Goal: Task Accomplishment & Management: Manage account settings

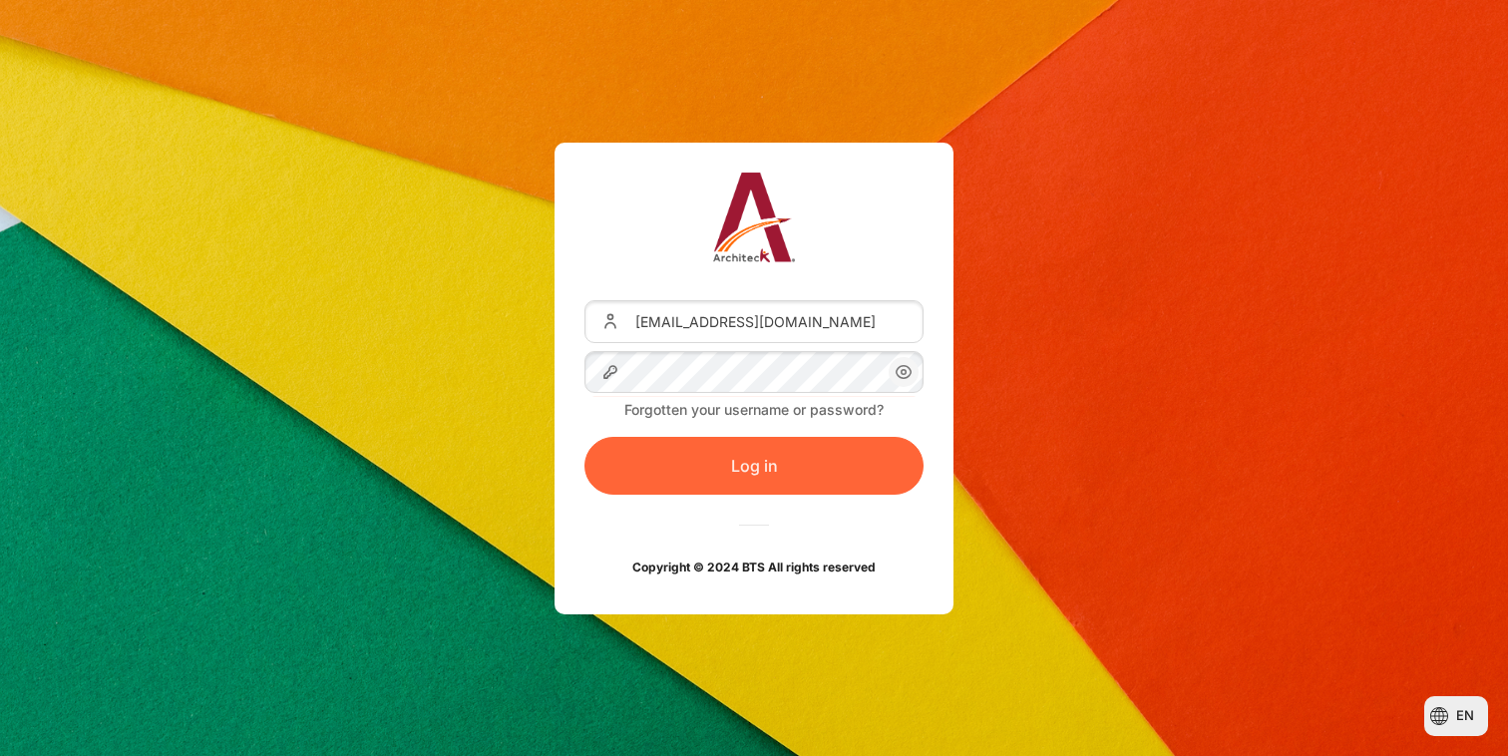
click at [743, 464] on button "Log in" at bounding box center [754, 466] width 339 height 58
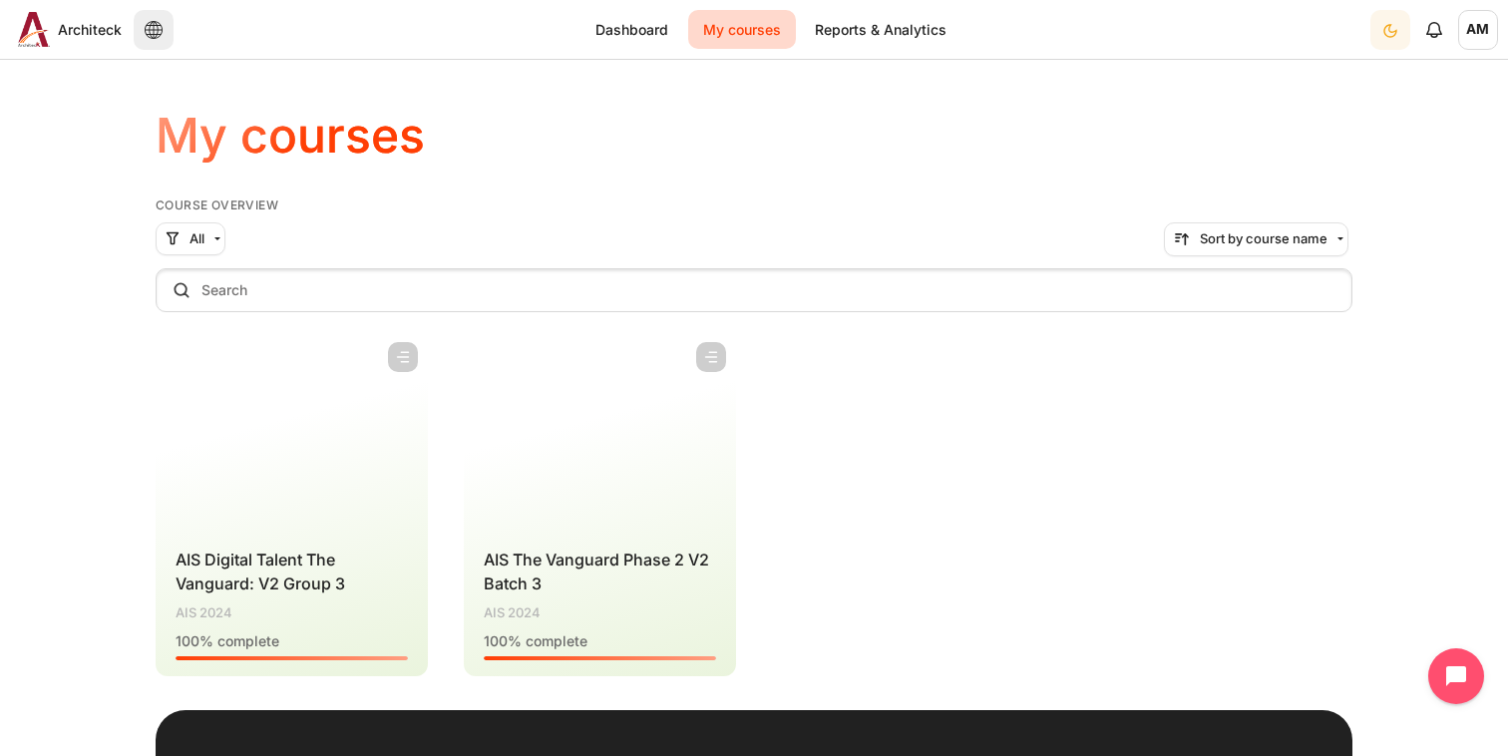
click at [1481, 33] on span "AM" at bounding box center [1479, 30] width 40 height 40
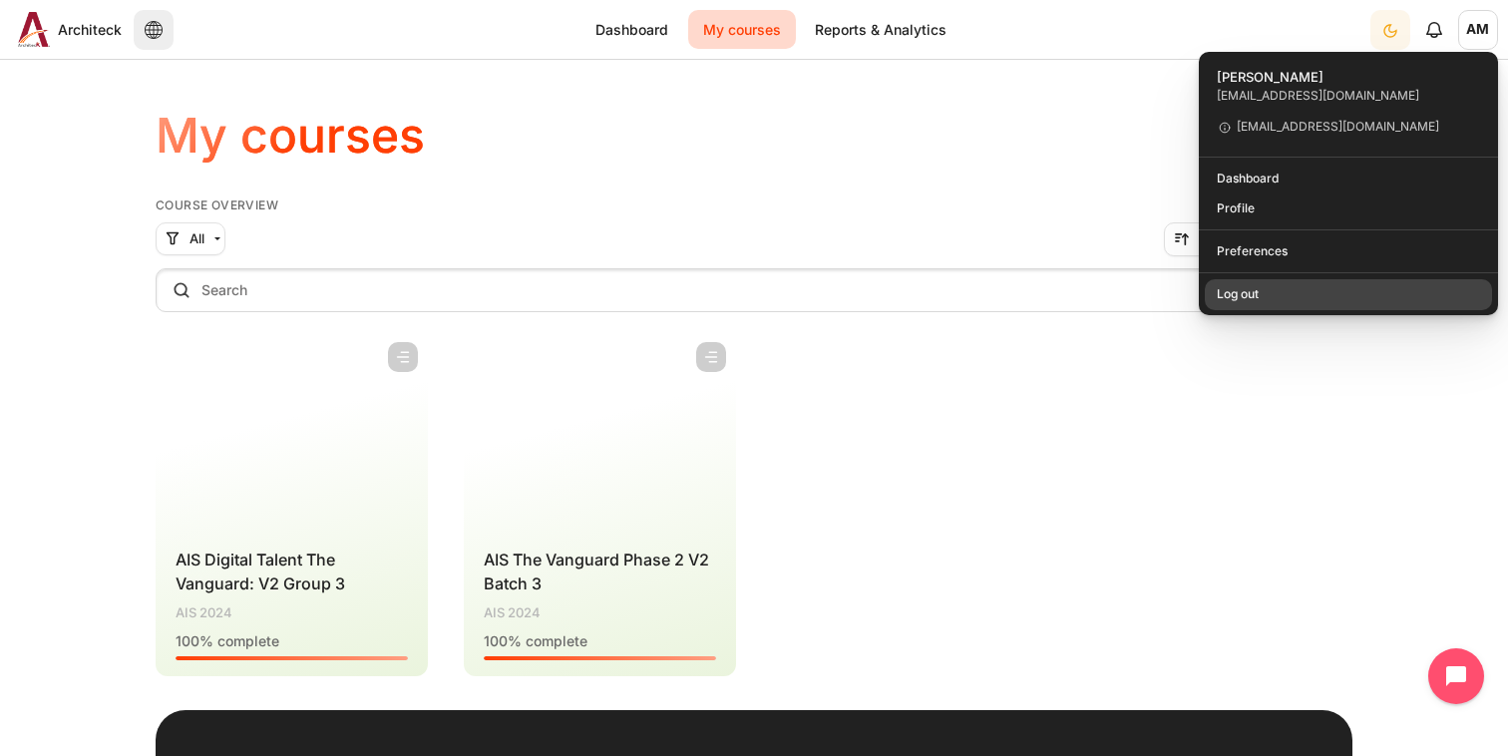
click at [1243, 293] on link "Log out" at bounding box center [1349, 294] width 288 height 31
